Goal: Task Accomplishment & Management: Use online tool/utility

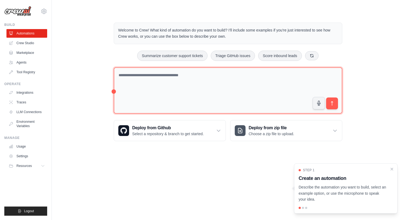
click at [192, 79] on textarea at bounding box center [228, 90] width 228 height 47
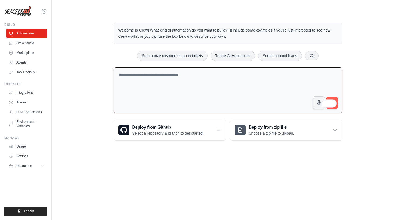
click at [146, 85] on textarea "To enrich screen reader interactions, please activate Accessibility in Grammarl…" at bounding box center [228, 90] width 228 height 46
paste textarea "**********"
type textarea "**********"
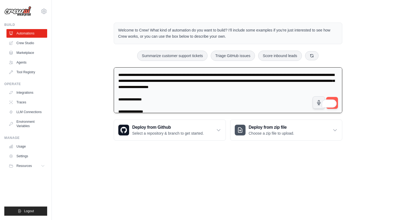
scroll to position [760, 0]
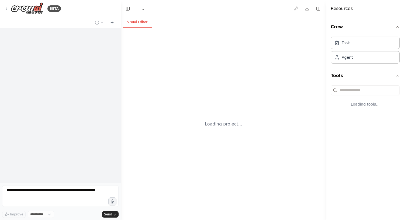
select select "****"
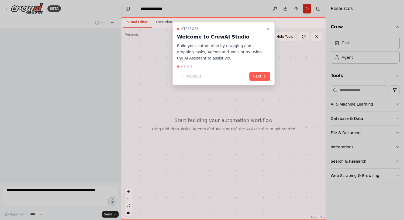
scroll to position [338, 0]
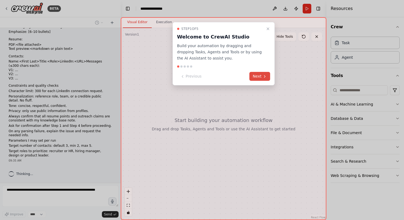
click at [258, 76] on button "Next" at bounding box center [259, 76] width 21 height 9
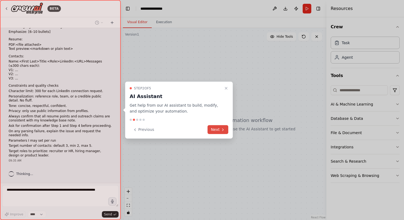
click at [216, 129] on button "Next" at bounding box center [217, 129] width 21 height 9
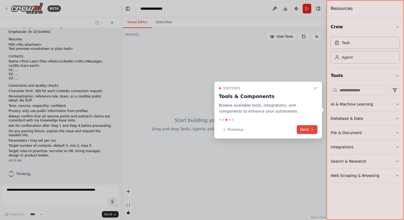
click at [313, 132] on button "Next" at bounding box center [306, 129] width 21 height 9
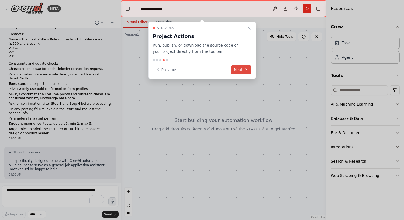
click at [235, 70] on button "Next" at bounding box center [240, 69] width 21 height 9
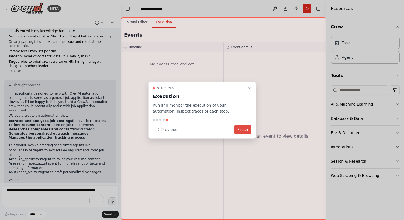
click at [240, 130] on button "Finish" at bounding box center [242, 129] width 17 height 9
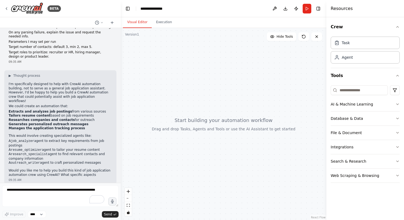
scroll to position [442, 0]
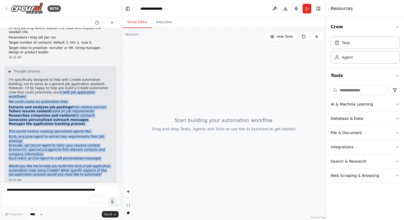
drag, startPoint x: 33, startPoint y: 91, endPoint x: 103, endPoint y: 169, distance: 104.5
click at [103, 169] on div "▶ Thought process I'm specifically designed to help with CrewAI automation buil…" at bounding box center [60, 122] width 103 height 107
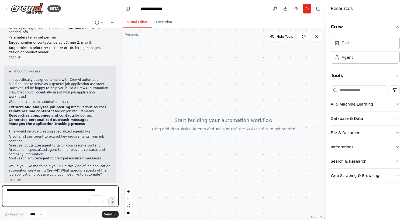
click at [71, 191] on textarea "To enrich screen reader interactions, please activate Accessibility in Grammarl…" at bounding box center [60, 196] width 116 height 22
type textarea "**********"
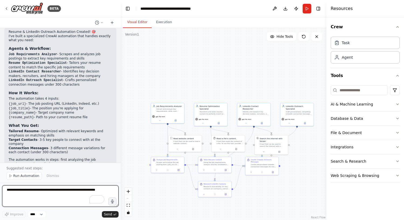
scroll to position [1073, 0]
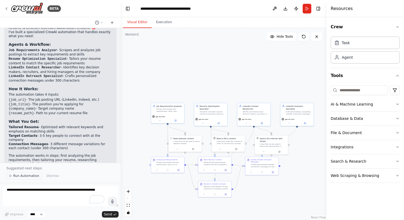
click at [29, 174] on span "Run Automation" at bounding box center [26, 176] width 26 height 4
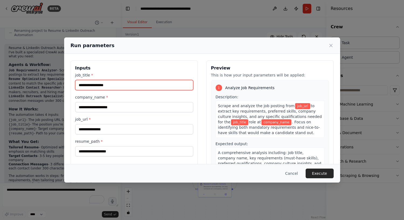
click at [111, 83] on input "job_title *" at bounding box center [134, 85] width 118 height 10
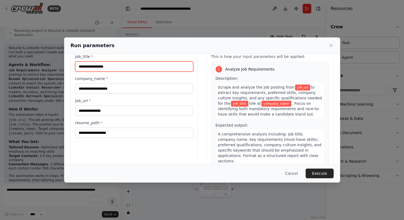
scroll to position [19, 0]
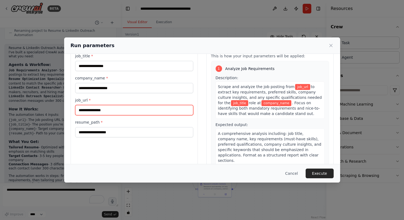
click at [108, 114] on input "job_url *" at bounding box center [134, 110] width 118 height 10
paste input "**********"
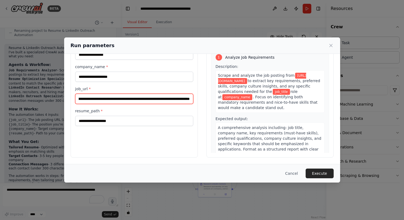
scroll to position [30, 0]
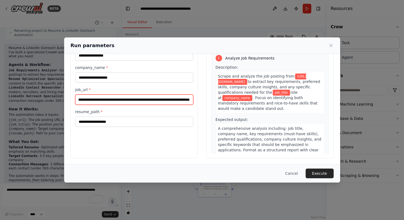
type input "**********"
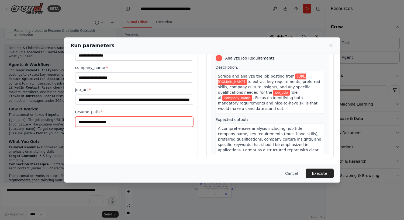
scroll to position [0, 0]
click at [119, 123] on input "resume_path *" at bounding box center [134, 122] width 118 height 10
click at [134, 123] on input "resume_path *" at bounding box center [134, 122] width 118 height 10
click at [134, 120] on input "resume_path *" at bounding box center [134, 122] width 118 height 10
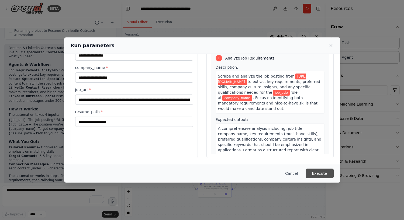
click at [320, 173] on button "Execute" at bounding box center [319, 174] width 28 height 10
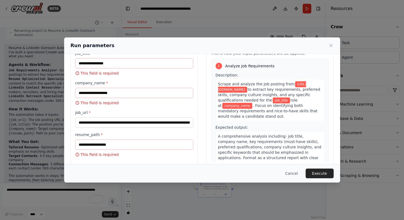
scroll to position [19, 0]
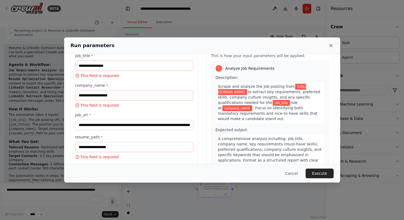
click at [331, 46] on icon at bounding box center [330, 45] width 5 height 5
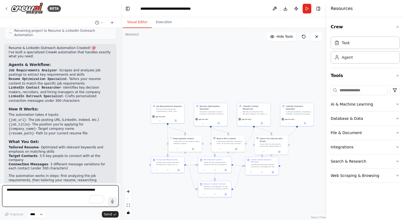
click at [54, 193] on textarea "To enrich screen reader interactions, please activate Accessibility in Grammarl…" at bounding box center [60, 196] width 116 height 22
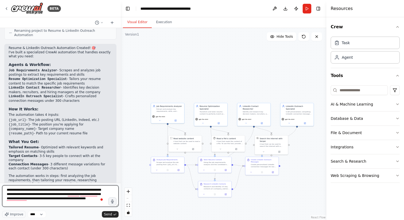
type textarea "**********"
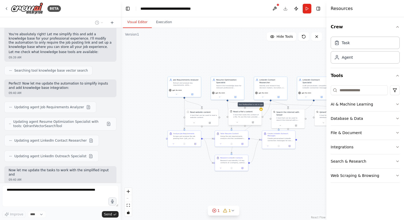
scroll to position [1278, 0]
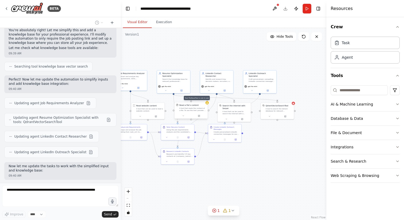
drag, startPoint x: 280, startPoint y: 167, endPoint x: 226, endPoint y: 161, distance: 54.2
click at [226, 161] on div ".deletable-edge-delete-btn { width: 20px; height: 20px; border: 0px solid #ffff…" at bounding box center [223, 124] width 205 height 192
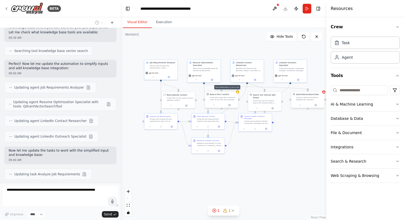
drag, startPoint x: 254, startPoint y: 157, endPoint x: 284, endPoint y: 146, distance: 32.3
click at [284, 146] on div ".deletable-edge-delete-btn { width: 20px; height: 20px; border: 0px solid #ffff…" at bounding box center [223, 124] width 205 height 192
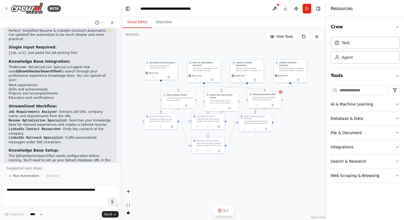
scroll to position [1552, 0]
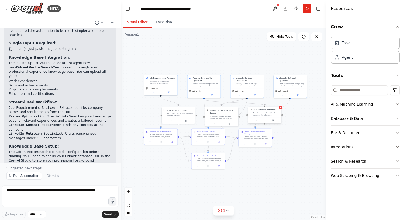
drag, startPoint x: 140, startPoint y: 102, endPoint x: 140, endPoint y: 117, distance: 14.8
click at [140, 117] on div ".deletable-edge-delete-btn { width: 20px; height: 20px; border: 0px solid #ffff…" at bounding box center [223, 124] width 205 height 192
click at [47, 193] on textarea "To enrich screen reader interactions, please activate Accessibility in Grammarl…" at bounding box center [60, 196] width 116 height 22
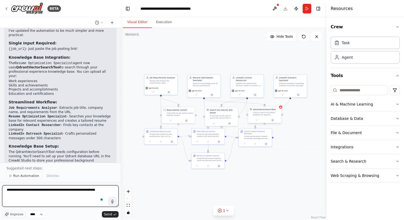
type textarea "**********"
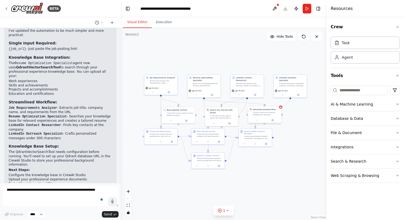
scroll to position [1568, 0]
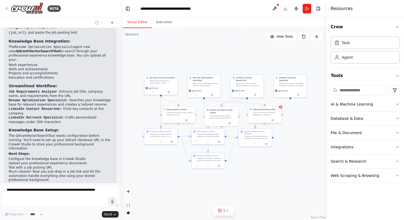
click at [171, 115] on div "A tool that can be used to read a website content." at bounding box center [179, 113] width 27 height 4
click at [179, 116] on div "Read website content A tool that can be used to read a website content." at bounding box center [179, 112] width 33 height 11
click at [187, 120] on icon at bounding box center [187, 119] width 1 height 1
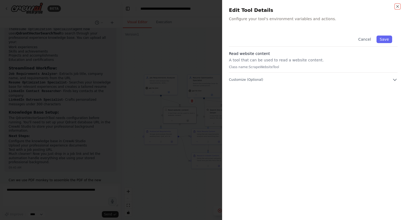
scroll to position [1613, 0]
click at [398, 6] on icon "button" at bounding box center [397, 6] width 4 height 4
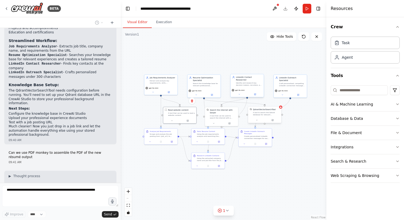
click at [244, 82] on div "Identify and research key decision makers, recruiters, and relevant contacts at…" at bounding box center [249, 84] width 26 height 4
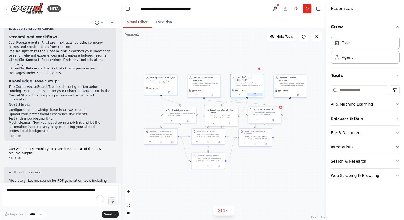
scroll to position [1649, 0]
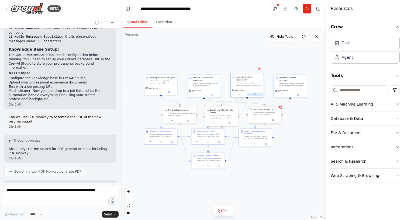
click at [254, 93] on icon at bounding box center [255, 94] width 2 height 2
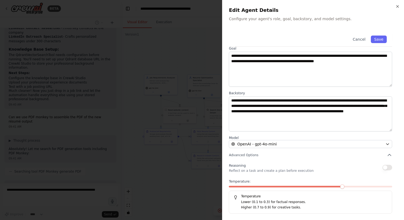
scroll to position [0, 0]
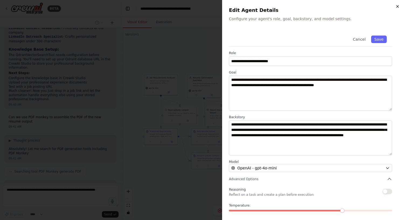
click at [397, 7] on icon "button" at bounding box center [397, 6] width 4 height 4
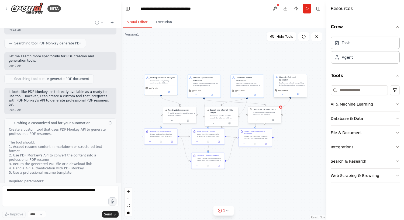
scroll to position [1781, 0]
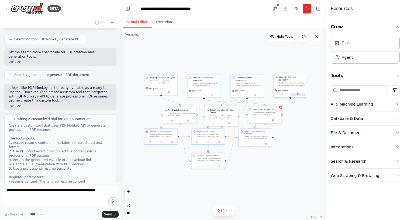
click at [298, 93] on icon at bounding box center [298, 94] width 2 height 2
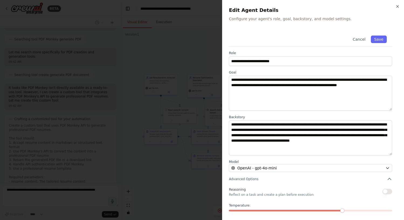
scroll to position [24, 0]
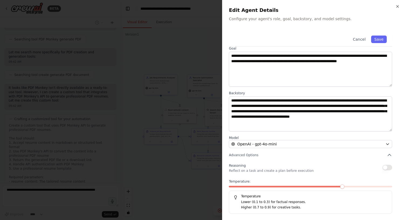
click at [162, 174] on div at bounding box center [202, 110] width 404 height 220
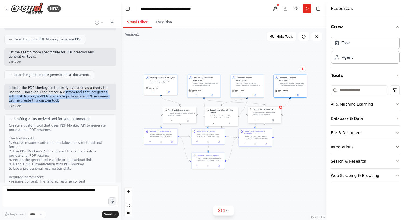
drag, startPoint x: 55, startPoint y: 46, endPoint x: 98, endPoint y: 53, distance: 44.0
click at [98, 86] on p "It looks like PDF Monkey isn't directly available as a ready-to-use tool. Howev…" at bounding box center [60, 94] width 103 height 17
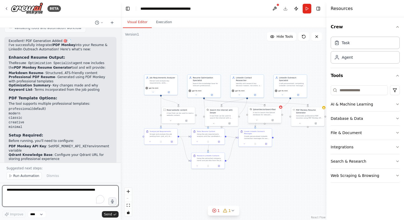
scroll to position [2167, 0]
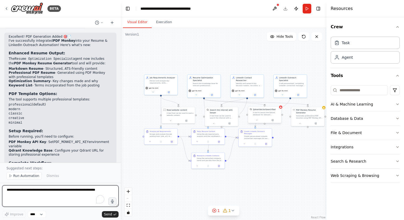
click at [53, 190] on textarea "To enrich screen reader interactions, please activate Accessibility in Grammarl…" at bounding box center [60, 196] width 116 height 22
paste textarea "**********"
type textarea "**********"
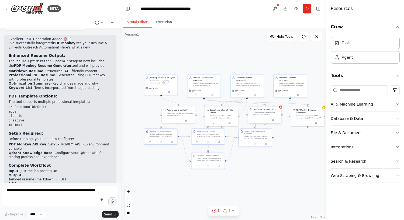
scroll to position [2178, 0]
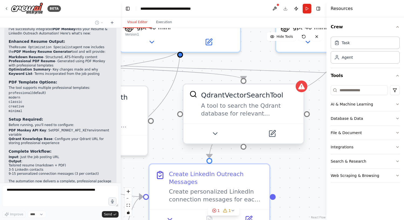
click at [251, 116] on div "A tool to search the Qdrant database for relevant information on internal docum…" at bounding box center [249, 110] width 96 height 16
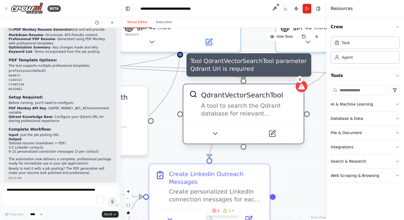
click at [303, 87] on icon at bounding box center [301, 86] width 6 height 6
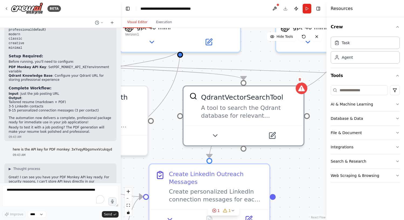
click at [312, 96] on div ".deletable-edge-delete-btn { width: 20px; height: 20px; border: 0px solid #ffff…" at bounding box center [223, 124] width 205 height 192
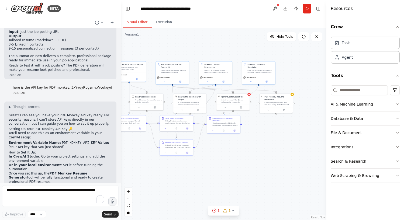
scroll to position [2307, 0]
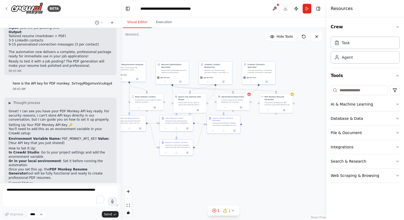
drag, startPoint x: 305, startPoint y: 137, endPoint x: 242, endPoint y: 138, distance: 62.7
click at [242, 138] on div ".deletable-edge-delete-btn { width: 20px; height: 20px; border: 0px solid #ffff…" at bounding box center [223, 124] width 205 height 192
click at [277, 101] on div "Generates professional PDF resumes using PDF Monkey API from markdown or struct…" at bounding box center [274, 103] width 27 height 4
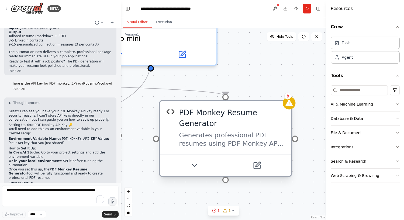
click at [253, 125] on div "PDF Monkey Resume Generator" at bounding box center [232, 117] width 106 height 21
click at [254, 167] on icon at bounding box center [256, 165] width 6 height 6
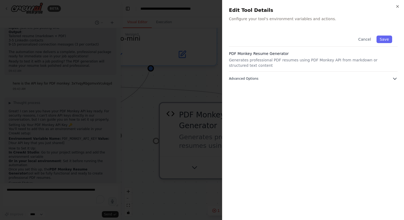
click at [257, 81] on button "Advanced Options" at bounding box center [313, 78] width 169 height 5
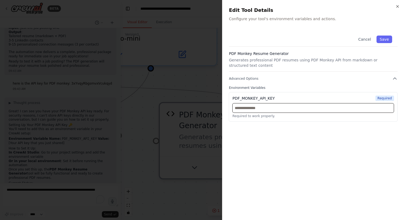
click at [253, 108] on input "text" at bounding box center [313, 108] width 162 height 10
paste input "**********"
type input "**********"
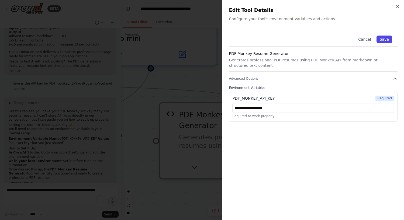
click at [384, 40] on button "Save" at bounding box center [384, 40] width 16 height 8
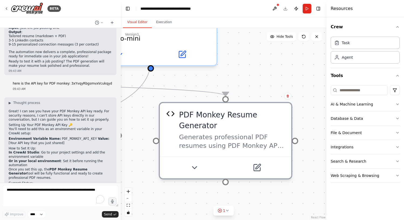
click at [273, 82] on div ".deletable-edge-delete-btn { width: 20px; height: 20px; border: 0px solid #ffff…" at bounding box center [223, 124] width 205 height 192
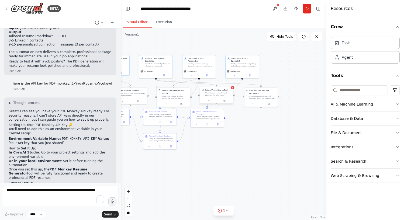
click at [212, 97] on div "QdrantVectorSearchTool A tool to search the Qdrant database for relevant inform…" at bounding box center [216, 92] width 33 height 11
click at [215, 92] on div "A tool to search the Qdrant database for relevant information on internal docum…" at bounding box center [219, 94] width 27 height 4
click at [234, 88] on icon at bounding box center [234, 88] width 2 height 2
click at [225, 101] on icon at bounding box center [226, 101] width 2 height 2
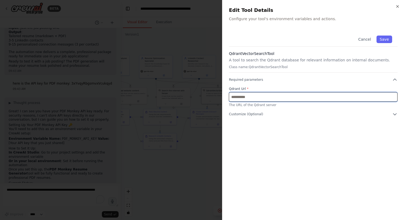
click at [254, 98] on input "text" at bounding box center [313, 97] width 169 height 10
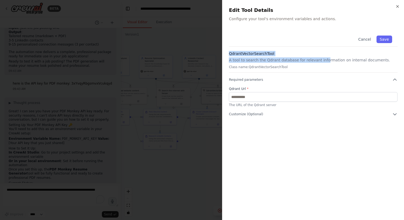
drag, startPoint x: 230, startPoint y: 54, endPoint x: 321, endPoint y: 58, distance: 91.4
click at [321, 58] on div "QdrantVectorSearchTool A tool to search the Qdrant database for relevant inform…" at bounding box center [313, 62] width 169 height 22
click at [321, 58] on p "A tool to search the Qdrant database for relevant information on internal docum…" at bounding box center [313, 59] width 169 height 5
click at [245, 115] on span "Customize (Optional)" at bounding box center [246, 114] width 34 height 4
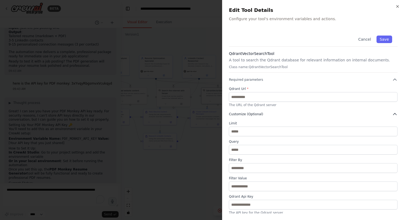
click at [246, 114] on span "Customize (Optional)" at bounding box center [246, 114] width 34 height 4
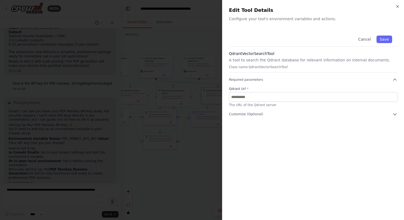
click at [122, 82] on div at bounding box center [202, 110] width 404 height 220
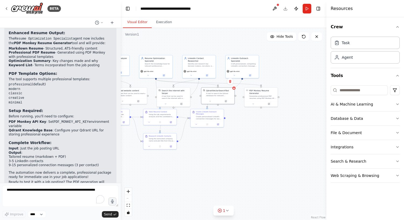
scroll to position [2188, 0]
click at [226, 101] on button at bounding box center [225, 100] width 15 height 3
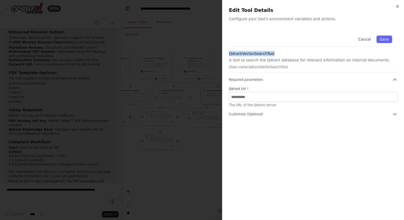
drag, startPoint x: 278, startPoint y: 52, endPoint x: 229, endPoint y: 53, distance: 48.7
click at [229, 53] on h3 "QdrantVectorSearchTool" at bounding box center [313, 53] width 169 height 5
copy h3 "QdrantVectorSearchTool"
click at [398, 8] on icon "button" at bounding box center [397, 6] width 4 height 4
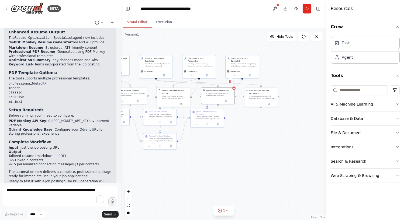
scroll to position [2307, 0]
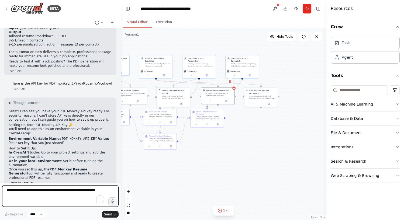
click at [49, 190] on textarea "To enrich screen reader interactions, please activate Accessibility in Grammarl…" at bounding box center [60, 196] width 116 height 22
paste textarea "**********"
type textarea "**********"
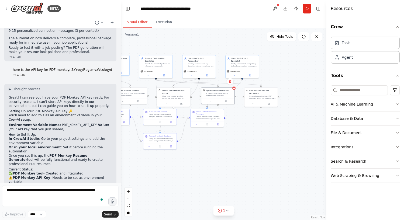
scroll to position [2339, 0]
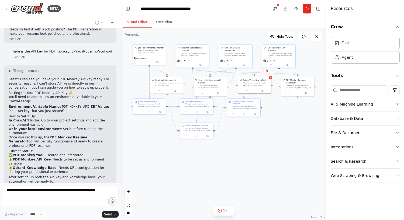
drag, startPoint x: 196, startPoint y: 151, endPoint x: 232, endPoint y: 141, distance: 37.7
click at [232, 141] on div ".deletable-edge-delete-btn { width: 20px; height: 20px; border: 0px solid #ffff…" at bounding box center [223, 124] width 205 height 192
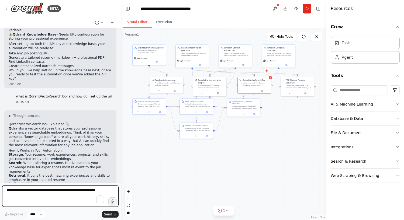
scroll to position [2470, 0]
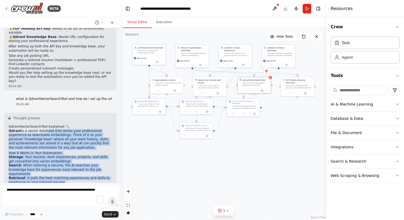
drag, startPoint x: 44, startPoint y: 56, endPoint x: 106, endPoint y: 107, distance: 80.3
click at [106, 116] on div "▶ Thought process QdrantVectorSearchTool Explained 🔍 Qdrant is a vector databas…" at bounding box center [60, 208] width 103 height 184
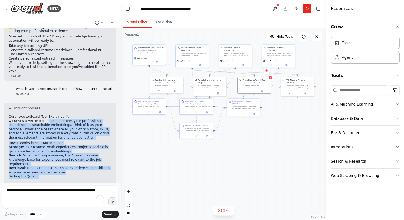
scroll to position [2482, 0]
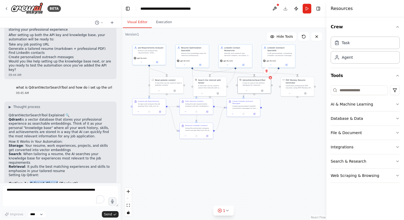
drag, startPoint x: 26, startPoint y: 104, endPoint x: 51, endPoint y: 104, distance: 24.8
click at [51, 181] on h3 "Option 1: Qdrant Cloud (Easiest)" at bounding box center [60, 183] width 103 height 5
copy h3 "Qdrant Cloud"
